Goal: Find specific fact: Find specific fact

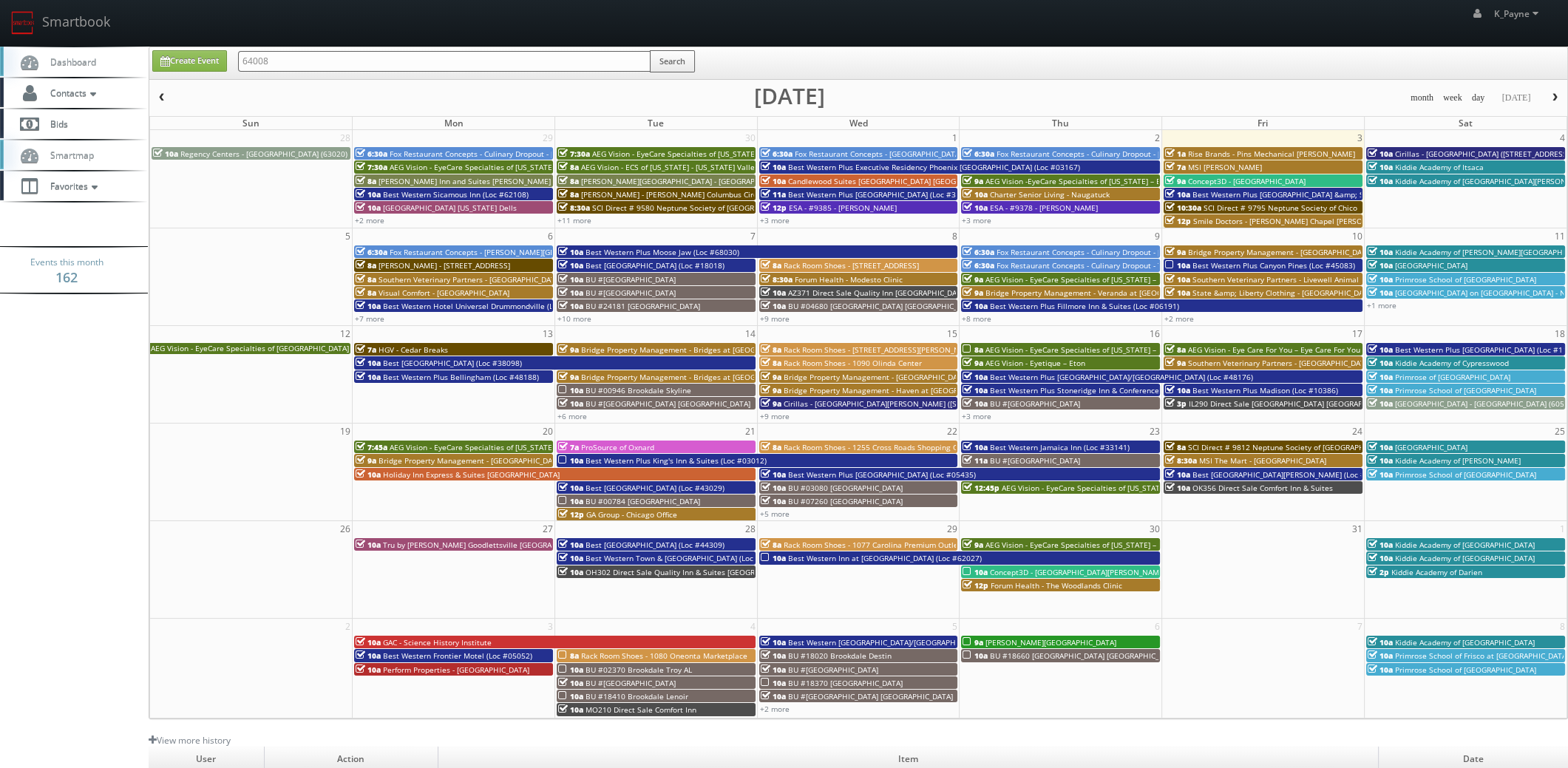
type input "64008"
click at [670, 62] on button "Search" at bounding box center [672, 61] width 45 height 22
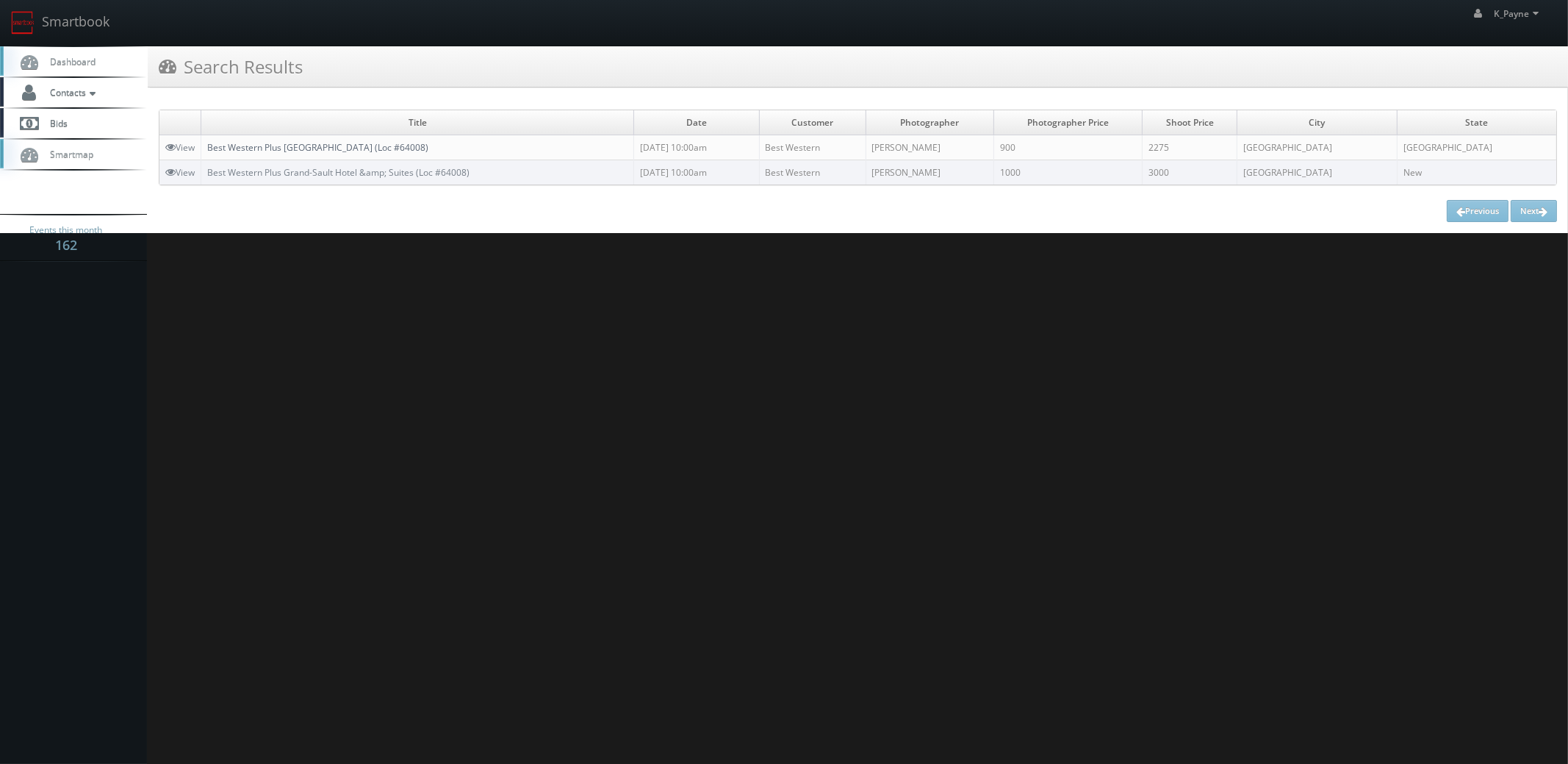
click at [397, 150] on link "Best Western Plus Grand-Sault Hotel & Suites (Loc #64008)" at bounding box center [317, 148] width 221 height 13
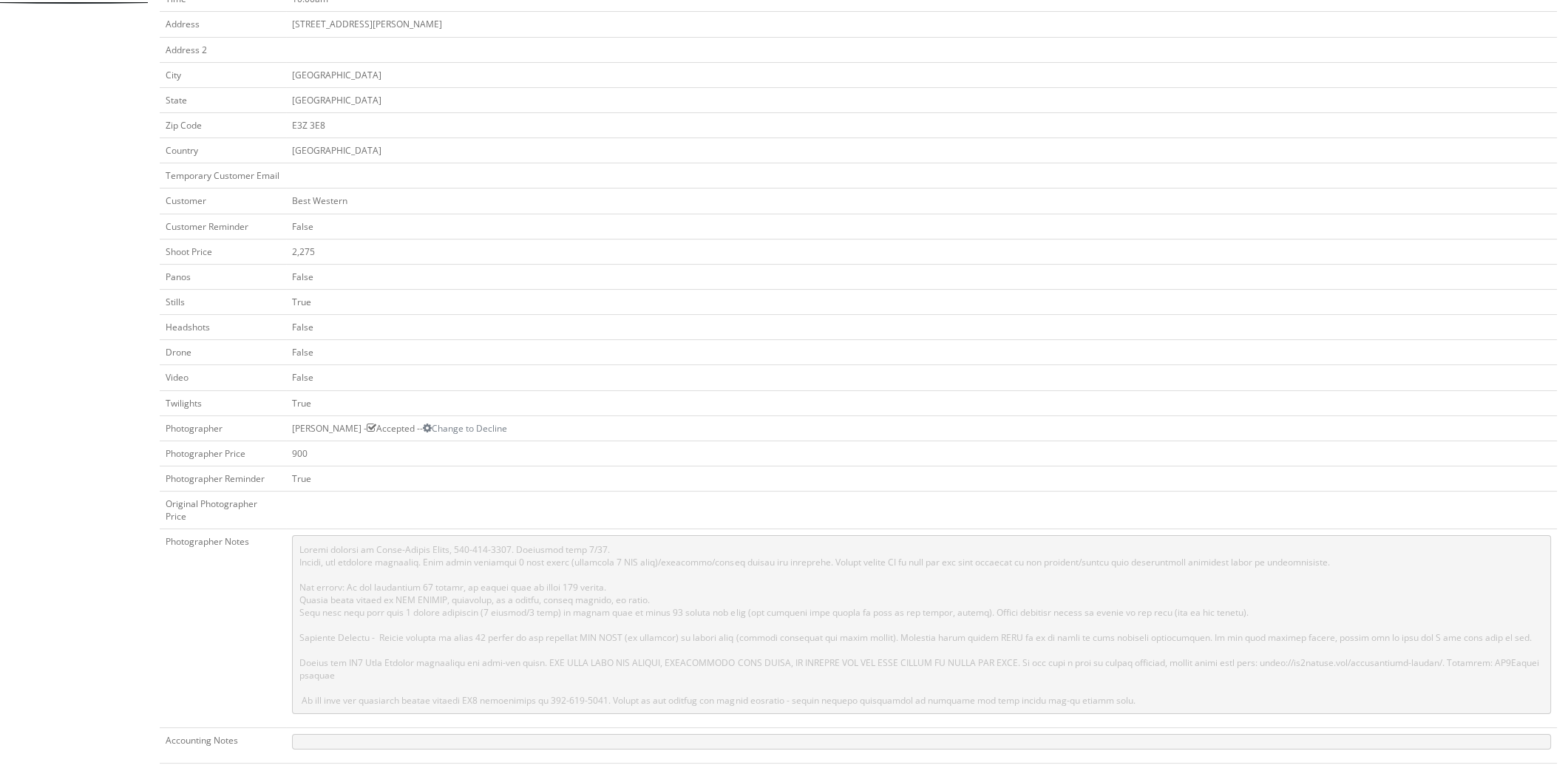
scroll to position [443, 0]
